Goal: Complete application form: Complete application form

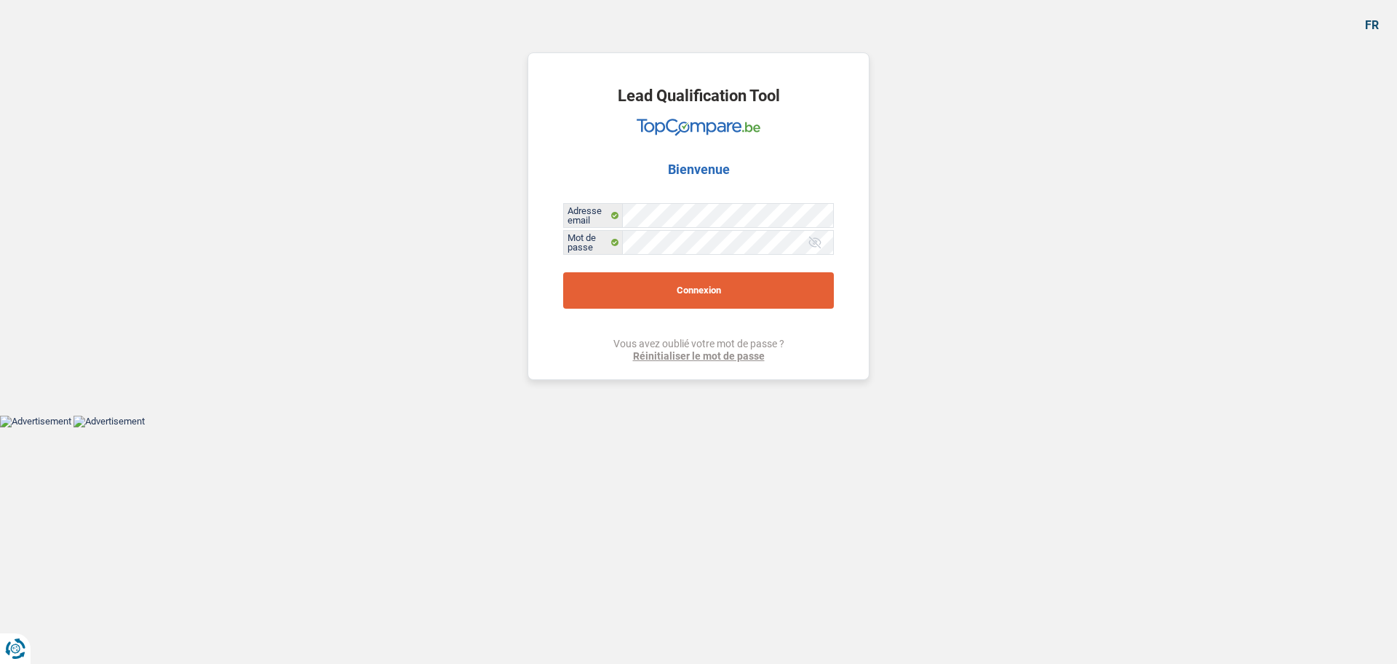
click at [702, 277] on button "Connexion" at bounding box center [698, 290] width 271 height 36
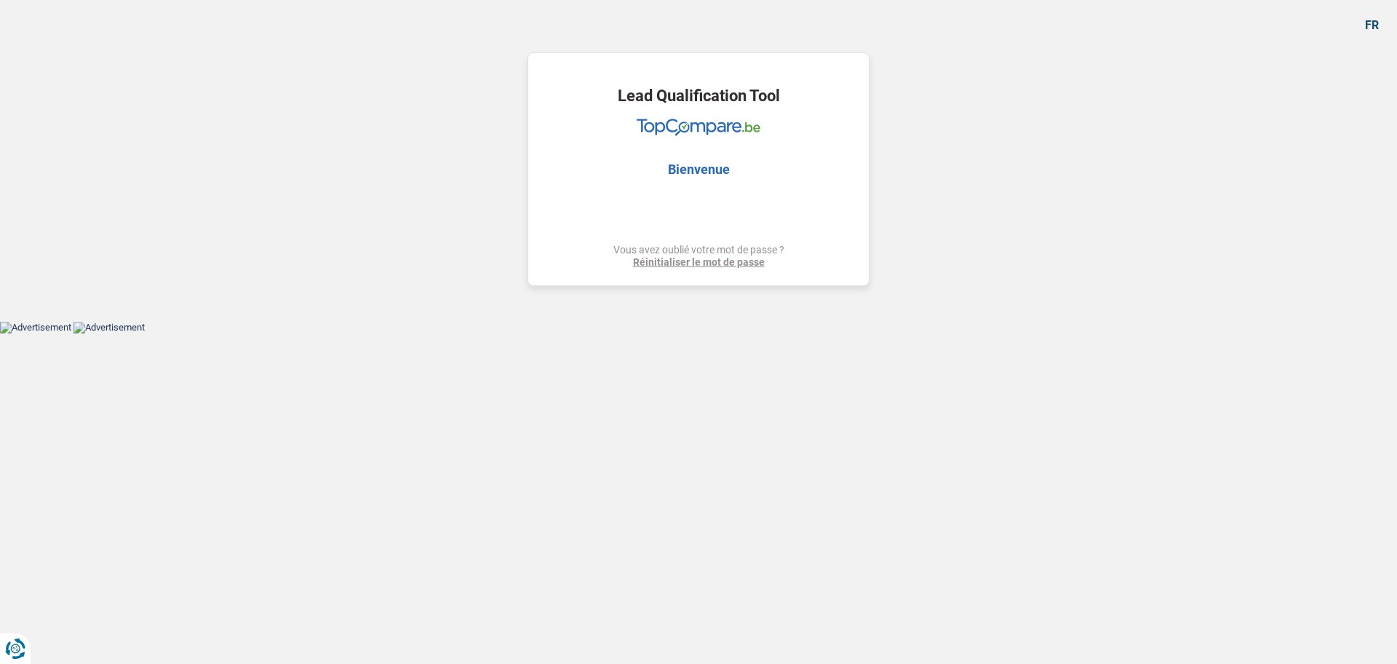
select select "household"
select select "movingOrInstallation"
select select "familyEvent"
select select "84"
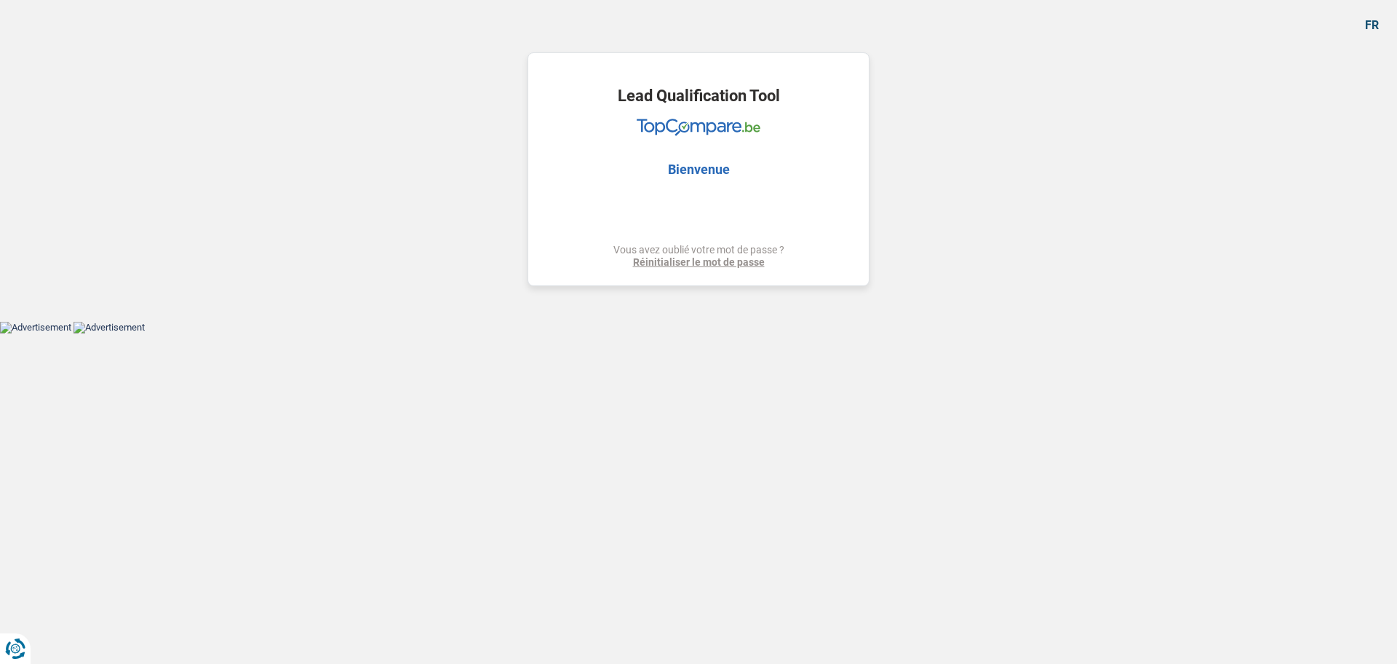
select select "household"
select select "movingOrInstallation"
select select "familyEvent"
select select "84"
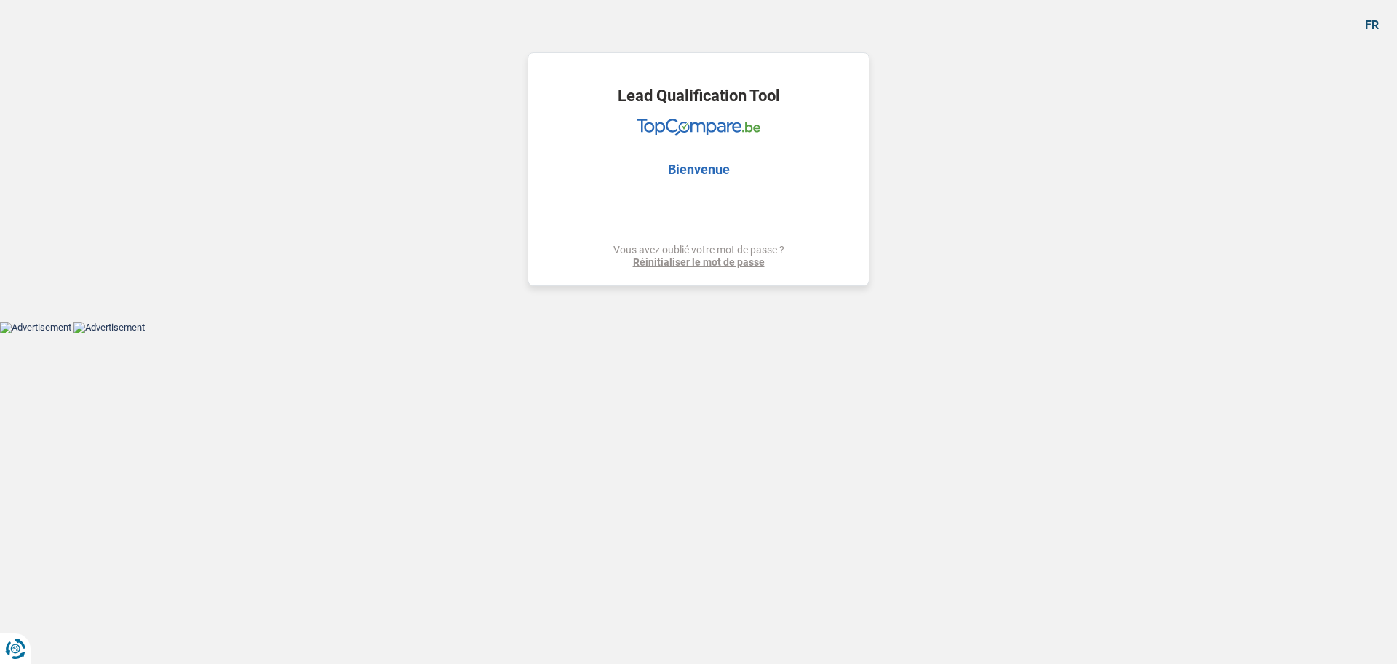
select select "publicEmployee"
select select "privateEmployee"
select select "familyAllowances"
select select "netSalary"
select select "alimony"
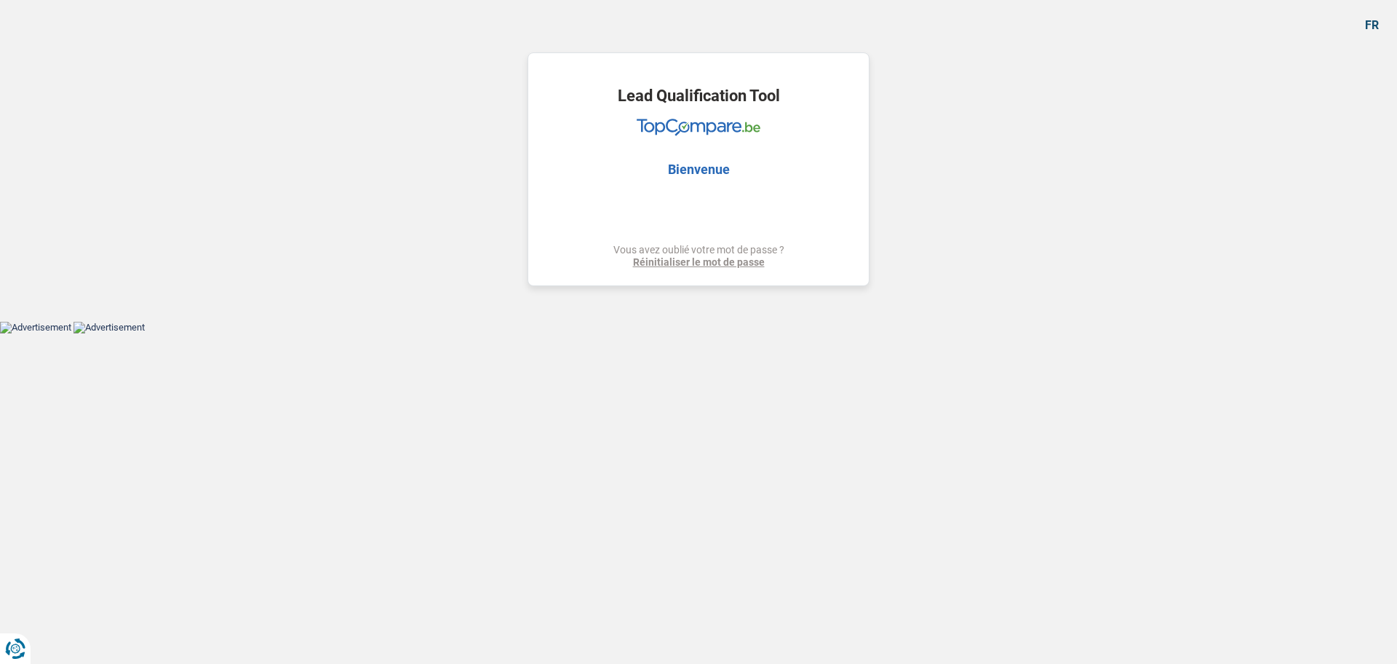
select select "mealVouchers"
select select "netSalary"
select select "mealVouchers"
select select "rents"
select select "personalLoan"
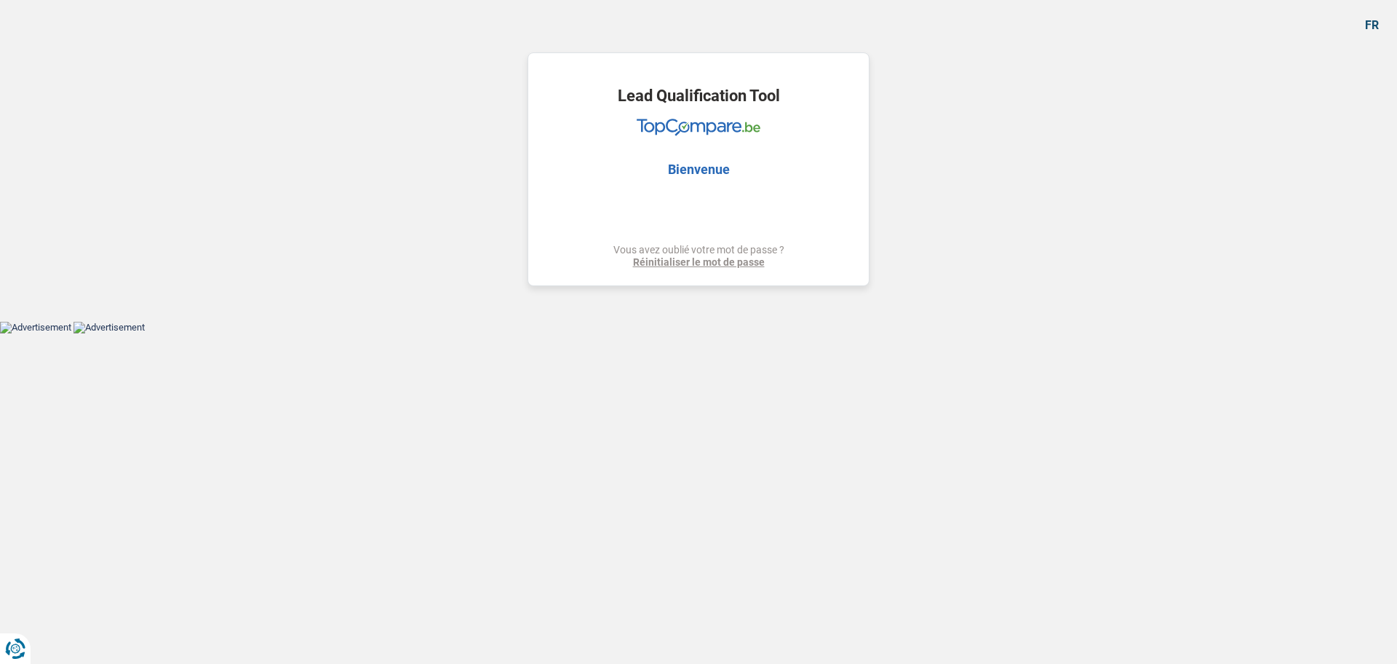
select select "legalFees"
select select "24"
select select "creditConsolidation"
select select "48"
select select "household"
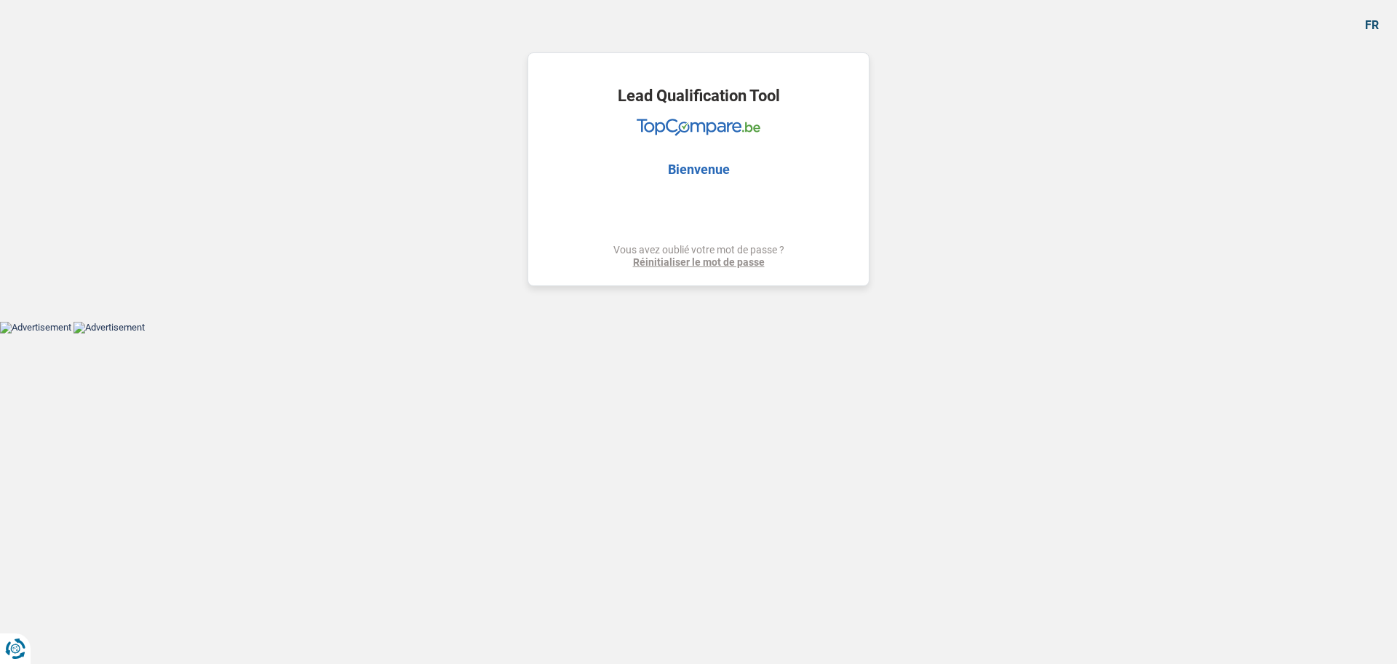
select select "household"
select select "movingOrInstallation"
select select "familyEvent"
select select "84"
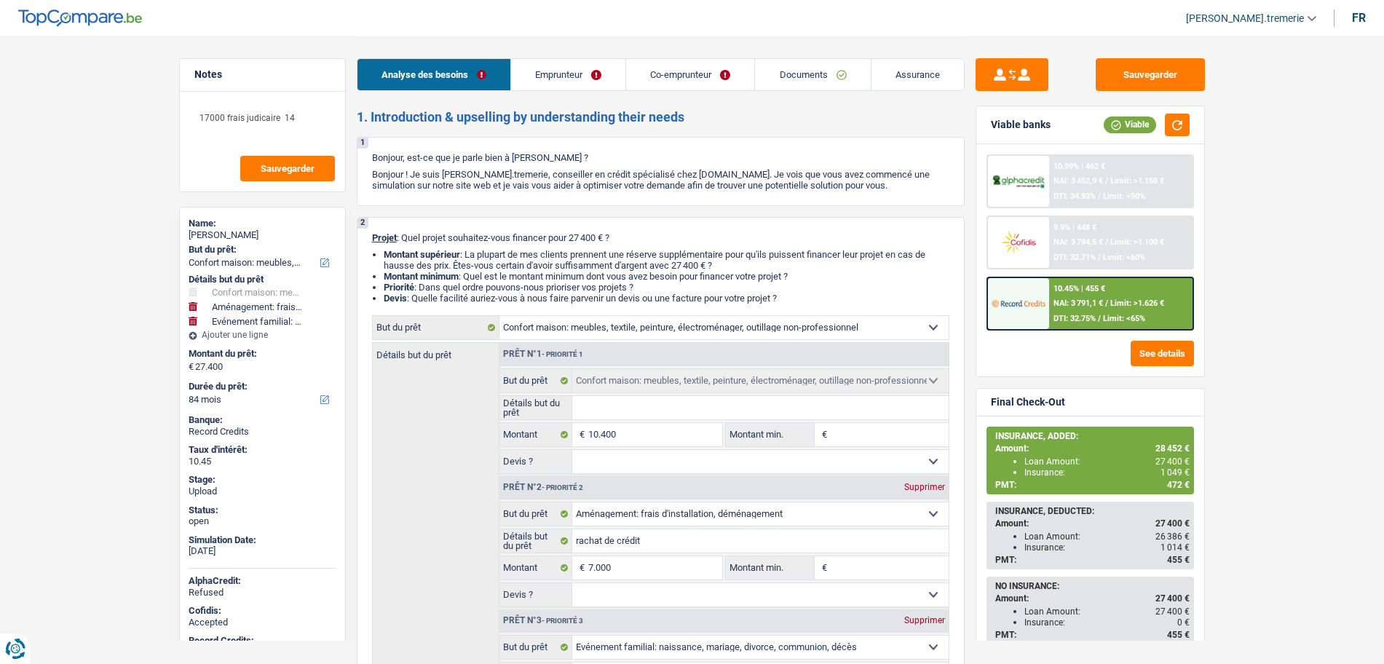
click at [840, 74] on link "Documents" at bounding box center [812, 74] width 115 height 31
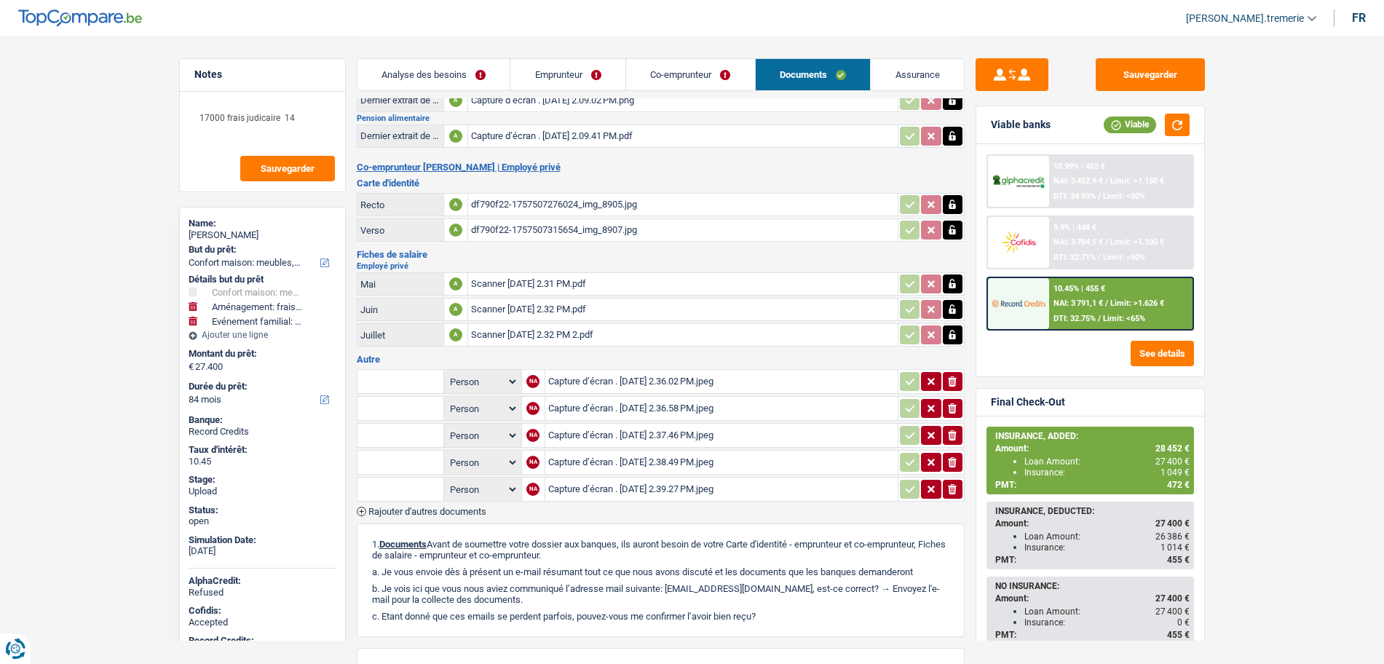
scroll to position [239, 0]
click at [657, 377] on div "Capture d’écran . [DATE] 2.36.02 PM.jpeg" at bounding box center [721, 380] width 346 height 22
click at [577, 335] on div "Scanner [DATE] 2.32 PM 2.pdf" at bounding box center [683, 333] width 424 height 22
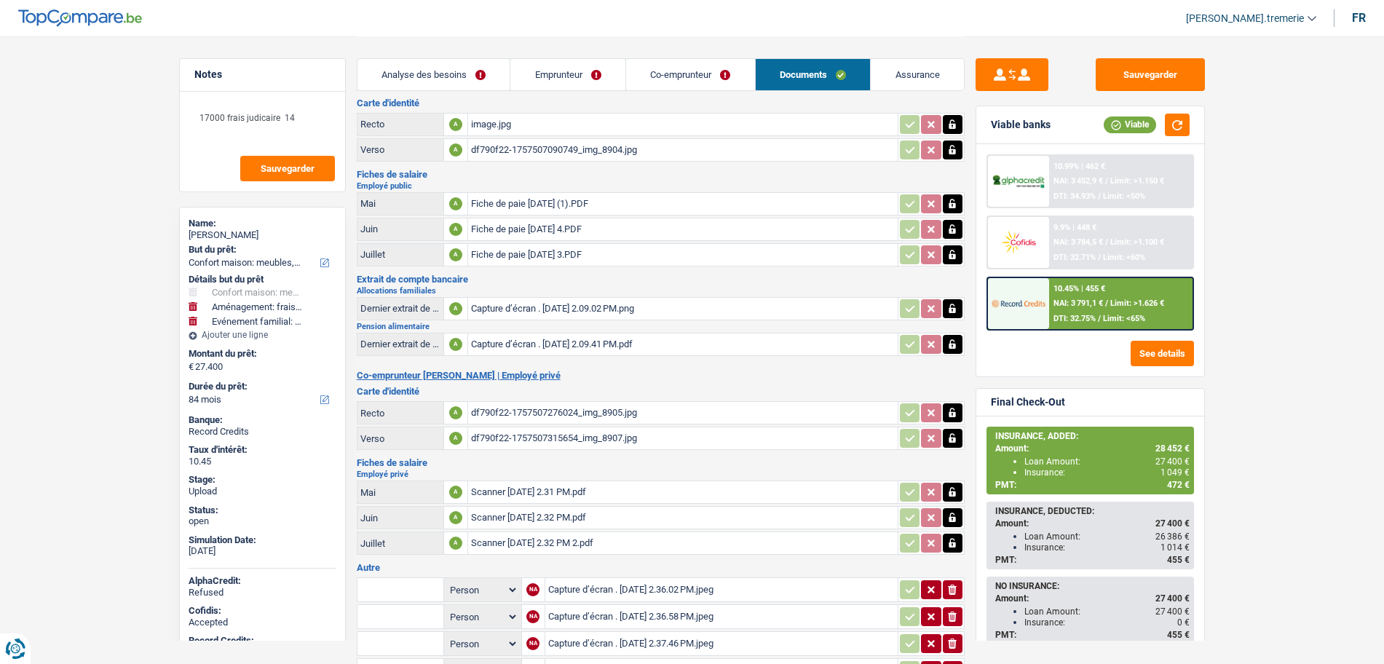
scroll to position [138, 0]
